Goal: Task Accomplishment & Management: Use online tool/utility

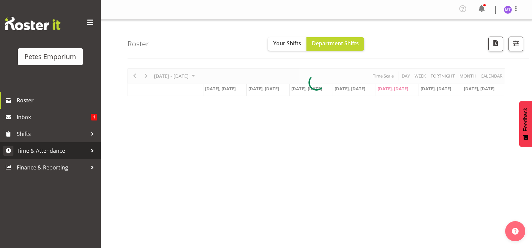
click at [58, 147] on span "Time & Attendance" at bounding box center [52, 151] width 70 height 10
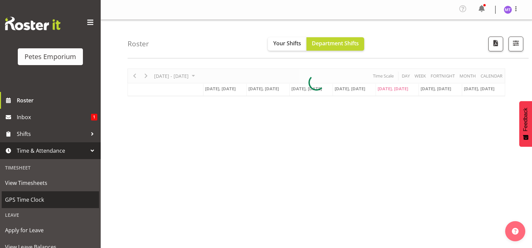
click at [43, 199] on span "GPS Time Clock" at bounding box center [50, 200] width 91 height 10
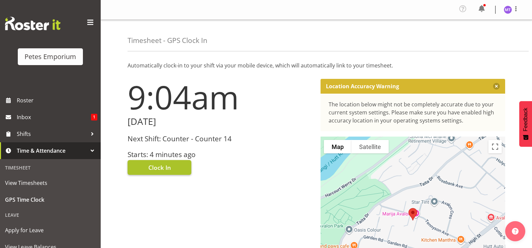
click at [169, 167] on span "Clock In" at bounding box center [159, 167] width 22 height 9
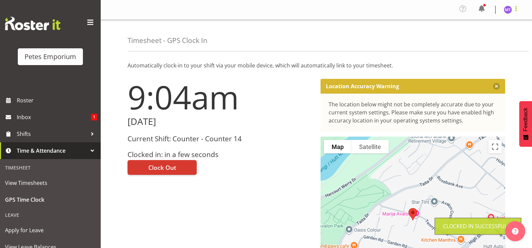
click at [516, 12] on span at bounding box center [516, 9] width 8 height 8
click at [498, 41] on link "Log Out" at bounding box center [487, 37] width 64 height 12
